Goal: Task Accomplishment & Management: Complete application form

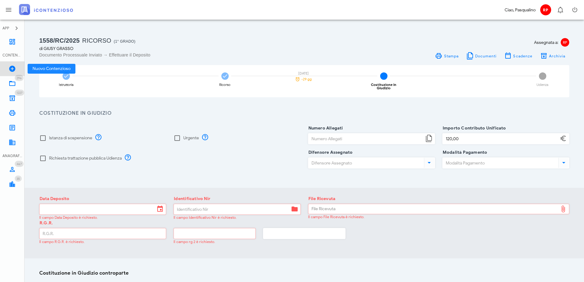
click at [17, 70] on link "Nuovo Contenzioso" at bounding box center [12, 68] width 25 height 15
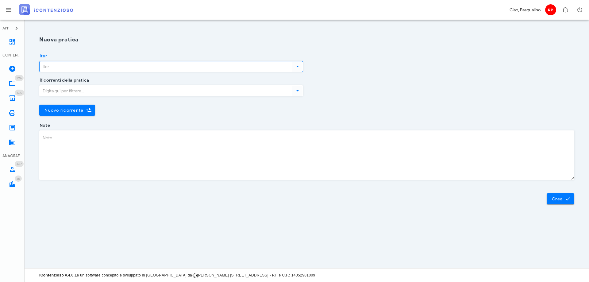
click at [166, 66] on input "Iter" at bounding box center [165, 66] width 251 height 10
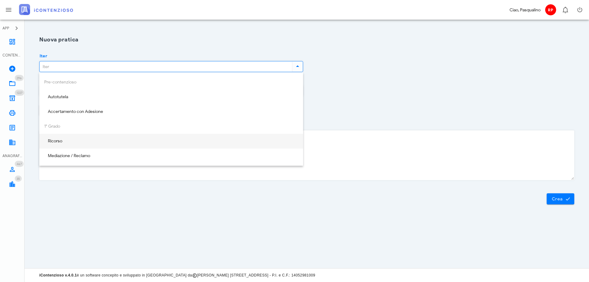
click at [115, 139] on div "Ricorso" at bounding box center [171, 141] width 254 height 5
type input "Ricorso"
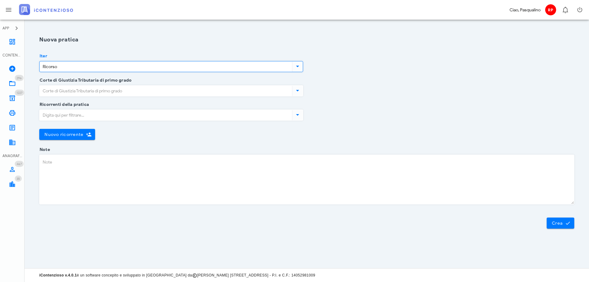
click at [110, 93] on input "Corte di Giustizia Tributaria di primo grado" at bounding box center [165, 91] width 251 height 10
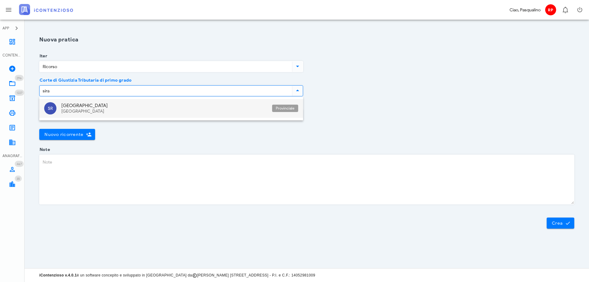
click at [69, 109] on div "[GEOGRAPHIC_DATA]" at bounding box center [164, 111] width 206 height 5
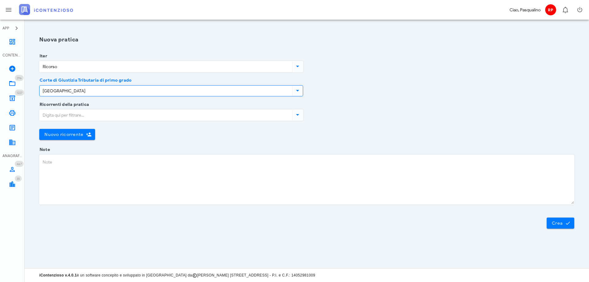
type input "[GEOGRAPHIC_DATA]"
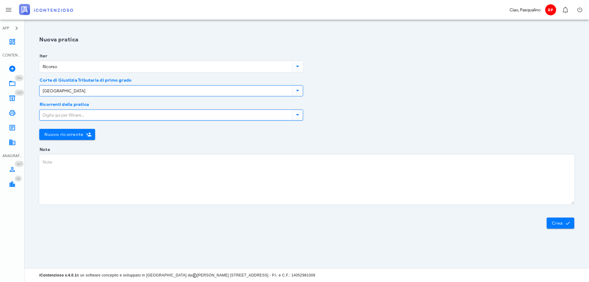
click at [71, 118] on input "Ricorrenti della pratica" at bounding box center [165, 115] width 251 height 10
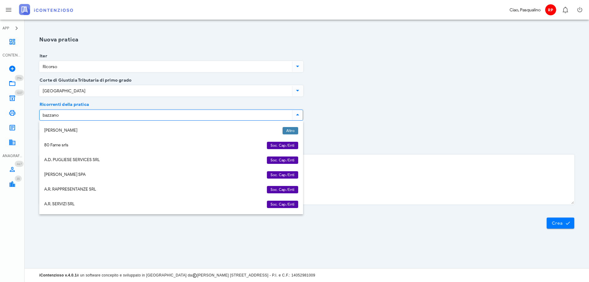
type input "bazzano"
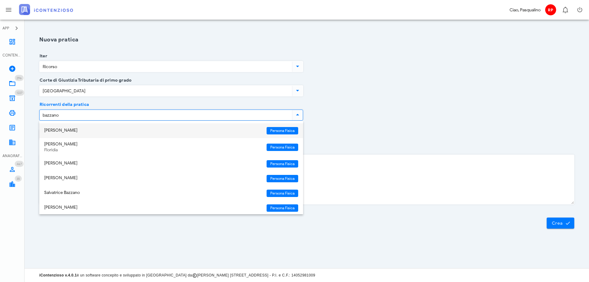
click at [90, 135] on div "[PERSON_NAME]" at bounding box center [152, 130] width 217 height 13
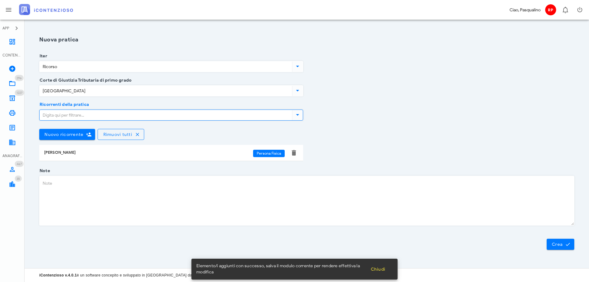
click at [405, 115] on div "Ricorrenti della pratica Nuovo ricorrente Rimuovi tutti [PERSON_NAME] Persona F…" at bounding box center [307, 138] width 542 height 66
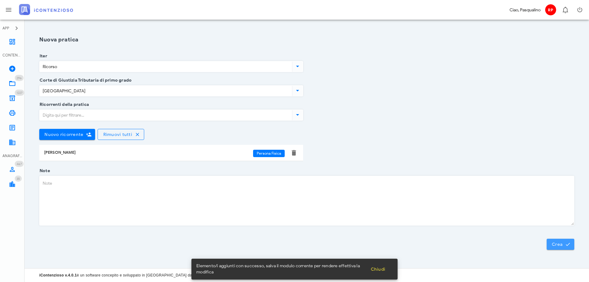
click at [557, 245] on span "Crea" at bounding box center [561, 244] width 18 height 6
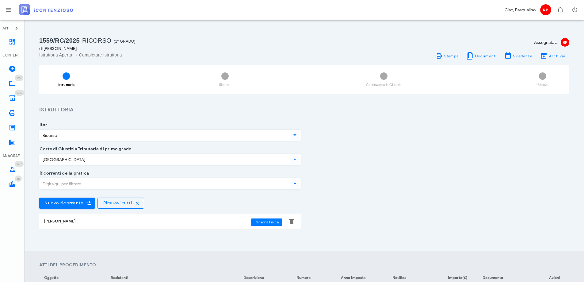
click at [344, 159] on div "Corte di Giustizia Tributaria di primo grado Siracusa" at bounding box center [305, 161] width 538 height 24
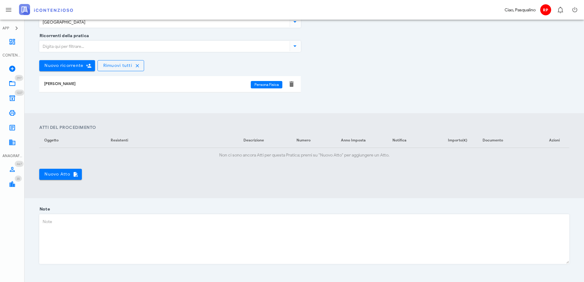
scroll to position [179, 0]
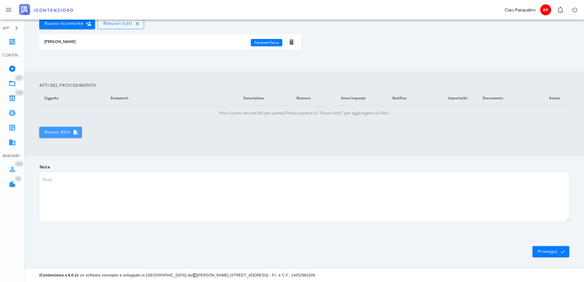
click at [58, 137] on button "Nuovo Atto" at bounding box center [60, 132] width 43 height 11
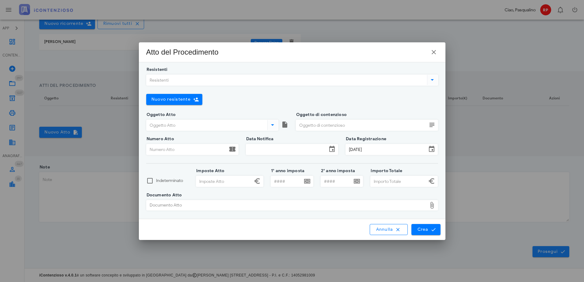
click at [266, 83] on input "Resistenti" at bounding box center [286, 80] width 279 height 10
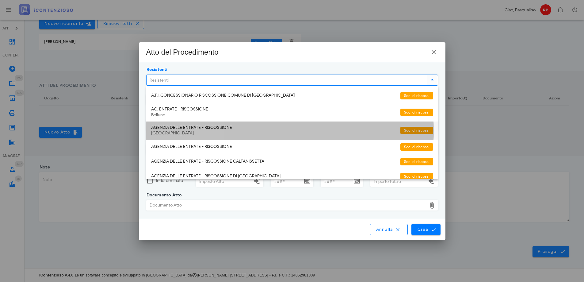
click at [235, 131] on div "Siracusa" at bounding box center [273, 133] width 244 height 5
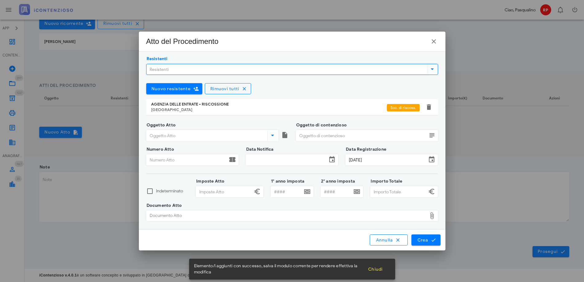
click at [205, 138] on input "Oggetto Atto" at bounding box center [207, 135] width 120 height 10
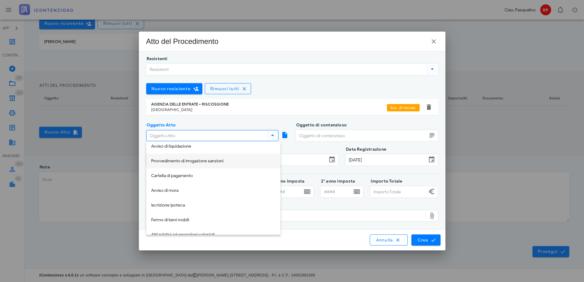
scroll to position [61, 0]
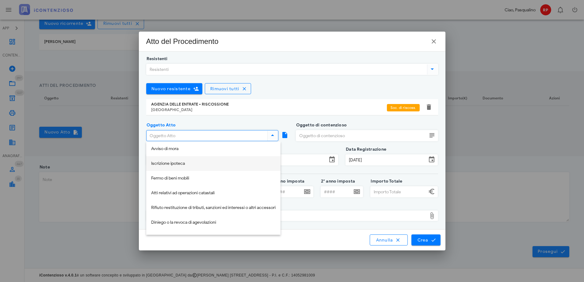
click at [197, 163] on div "Iscrizione ipoteca" at bounding box center [213, 163] width 125 height 5
type input "Iscrizione ipoteca"
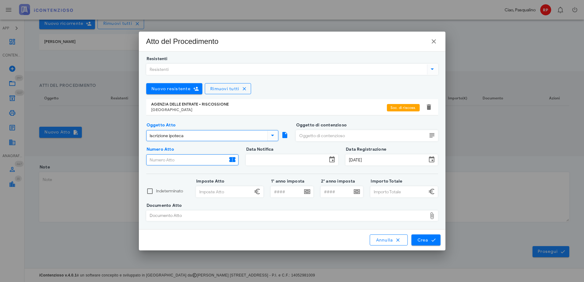
click at [185, 160] on input "Numero Atto" at bounding box center [187, 160] width 81 height 10
click at [349, 134] on input "Oggetto di contenzioso" at bounding box center [361, 135] width 131 height 10
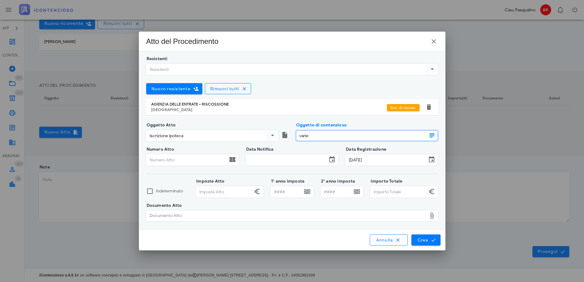
type input "varie"
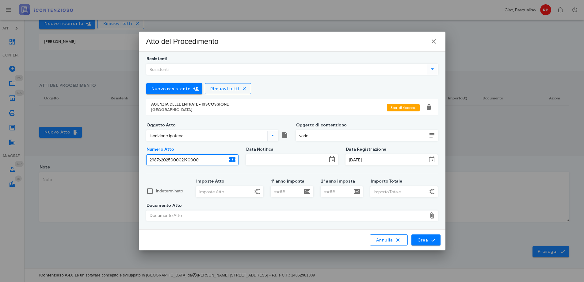
type input "29876202500002190000"
click at [275, 163] on input "Data Notifica" at bounding box center [286, 160] width 81 height 10
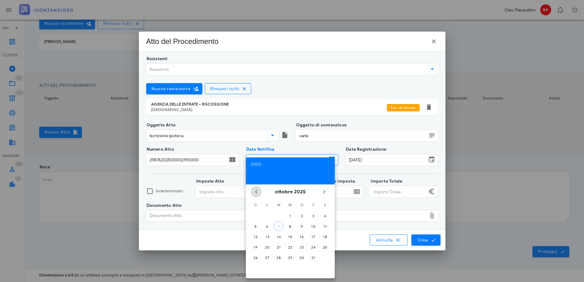
click at [255, 190] on icon "Il mese scorso" at bounding box center [256, 191] width 7 height 7
click at [325, 237] on div "16" at bounding box center [325, 236] width 10 height 5
type input "16/08/2025"
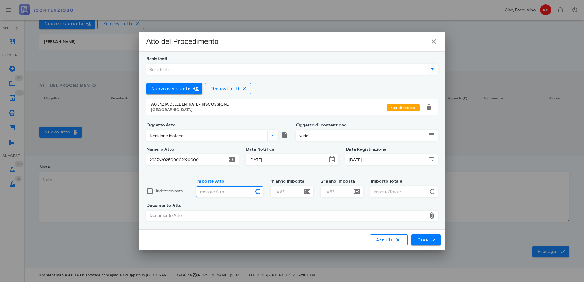
click at [219, 194] on input "Imposte Atto" at bounding box center [224, 191] width 56 height 10
click at [221, 190] on input "Imposte Atto" at bounding box center [224, 191] width 56 height 10
type input "24.012,00"
click at [281, 190] on input "1° anno imposta" at bounding box center [286, 191] width 31 height 10
type input "2010"
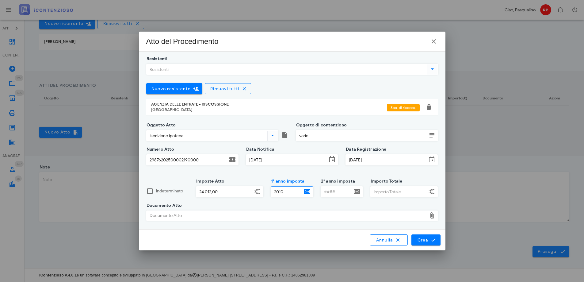
click at [390, 190] on input "Importo Totale" at bounding box center [399, 191] width 56 height 10
click at [257, 218] on div "Documento Atto" at bounding box center [287, 216] width 281 height 10
type input "52.803,00"
type input "C:\fakepath\Bazzano Concetta COMUNICAZIONE PREVENTIVA DI IPOTECA N. 29876202500…"
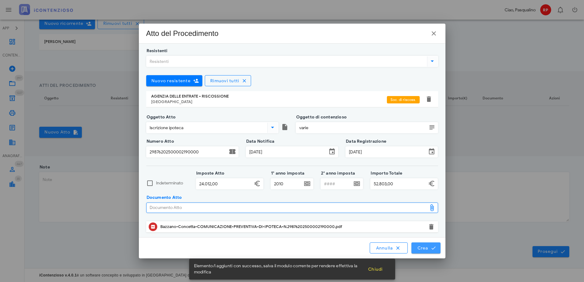
click at [421, 250] on span "Crea" at bounding box center [426, 248] width 18 height 6
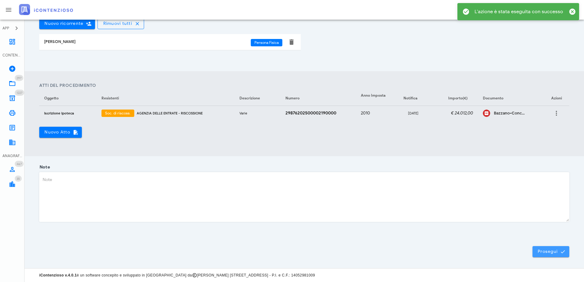
click at [540, 252] on span "Prosegui" at bounding box center [551, 252] width 27 height 6
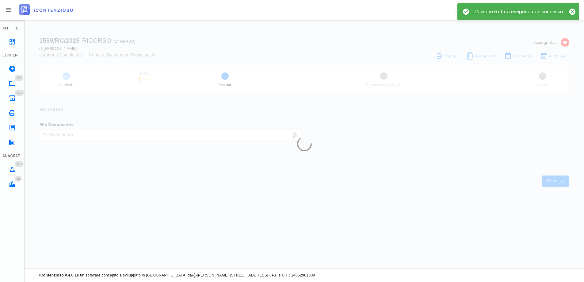
scroll to position [0, 0]
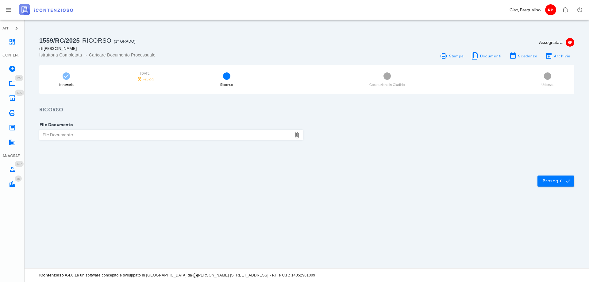
click at [141, 141] on div at bounding box center [171, 143] width 264 height 4
click at [141, 134] on div "File Documento" at bounding box center [166, 135] width 252 height 10
type input "C:\fakepath\Bazzano Concetta COMUNICAZIONE PREVENTIVA DI IPOTECA N. 29876202500…"
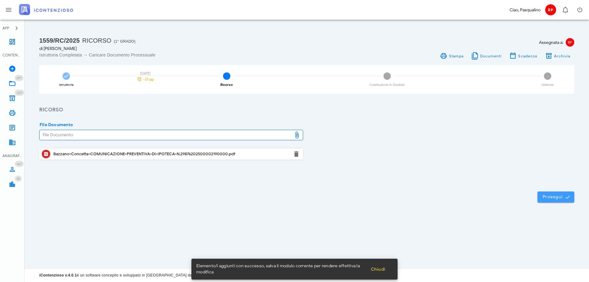
click at [554, 197] on span "Prosegui" at bounding box center [555, 197] width 27 height 6
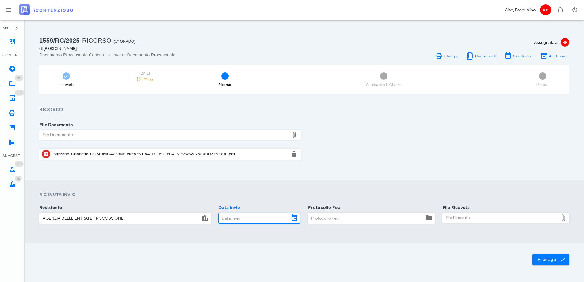
click at [243, 214] on input "Data Invio" at bounding box center [254, 218] width 71 height 10
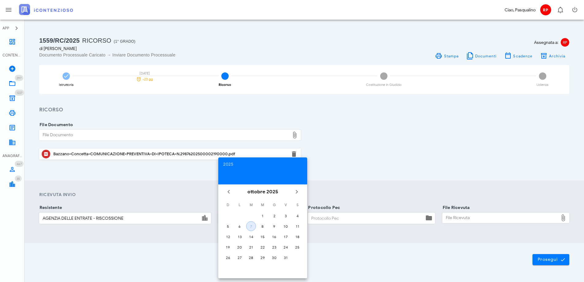
click at [249, 226] on div "7" at bounding box center [251, 226] width 9 height 5
type input "07/10/2025"
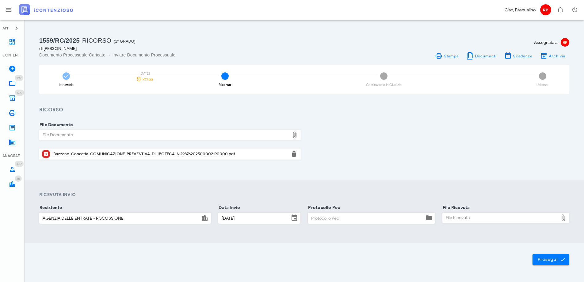
click at [312, 219] on input "Protocollo Pec" at bounding box center [366, 218] width 116 height 10
type input "0710"
click at [480, 219] on div "File Ricevuta" at bounding box center [501, 218] width 116 height 10
type input "C:\fakepath\_NOTIF~2.EML"
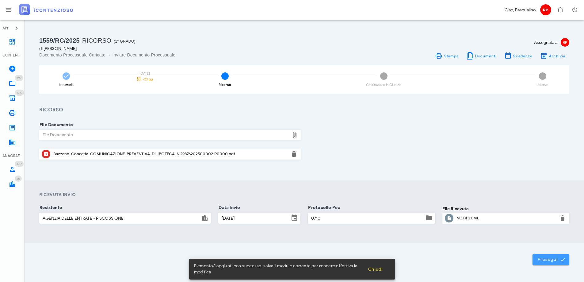
click at [550, 260] on span "Prosegui" at bounding box center [551, 260] width 27 height 6
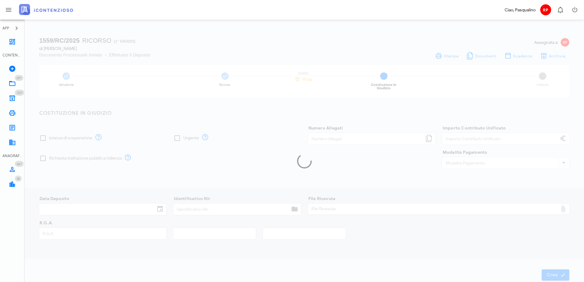
type input "120,00"
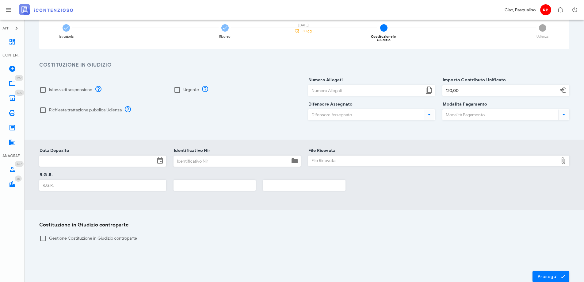
scroll to position [81, 0]
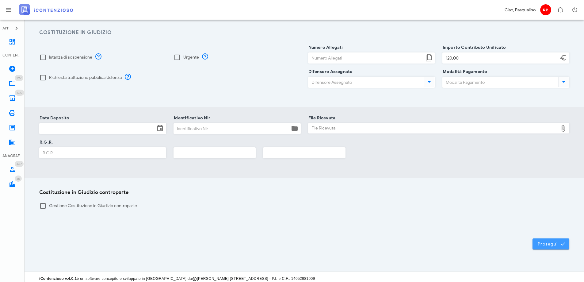
click at [542, 241] on span "Prosegui" at bounding box center [551, 244] width 27 height 6
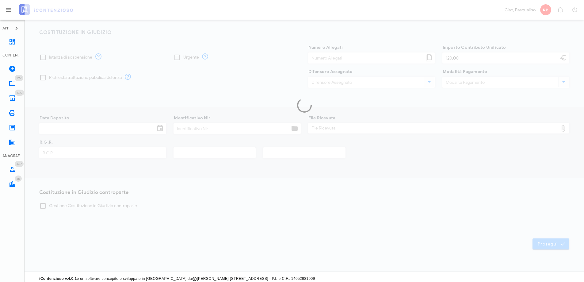
scroll to position [0, 0]
